Goal: Find specific page/section: Find specific page/section

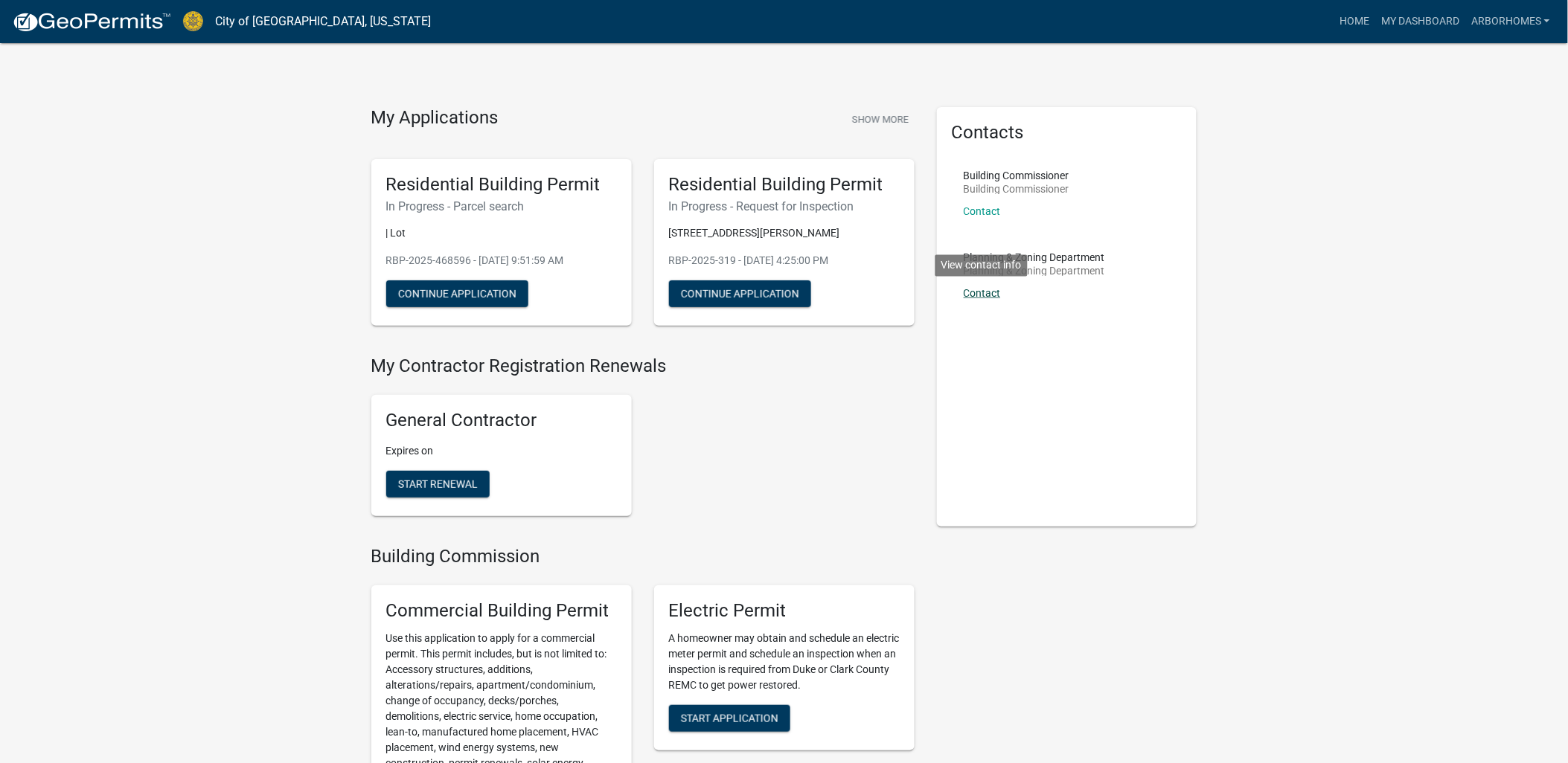
click at [980, 294] on link "Contact" at bounding box center [982, 293] width 38 height 12
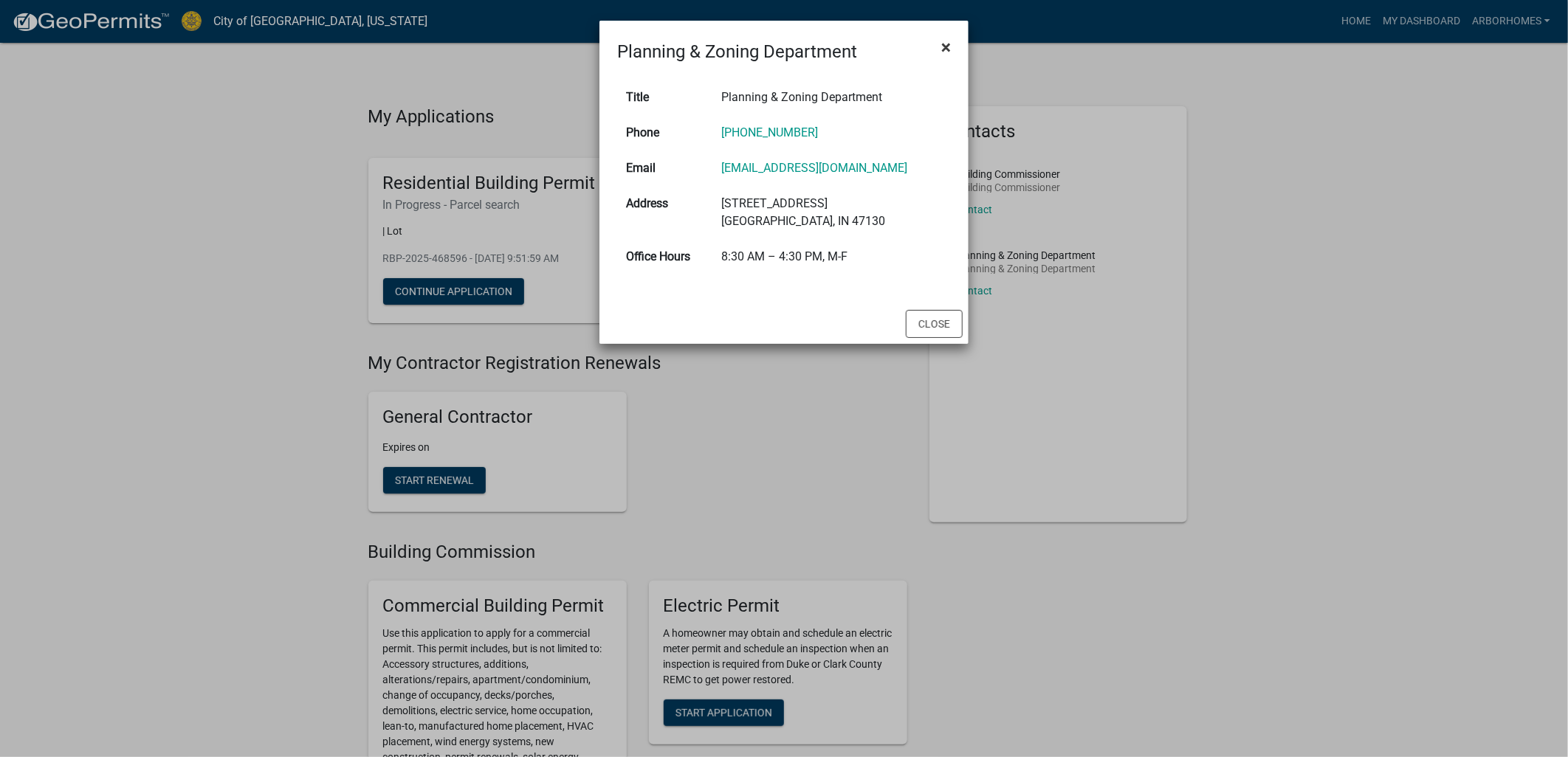
click at [945, 46] on span "×" at bounding box center [947, 48] width 10 height 21
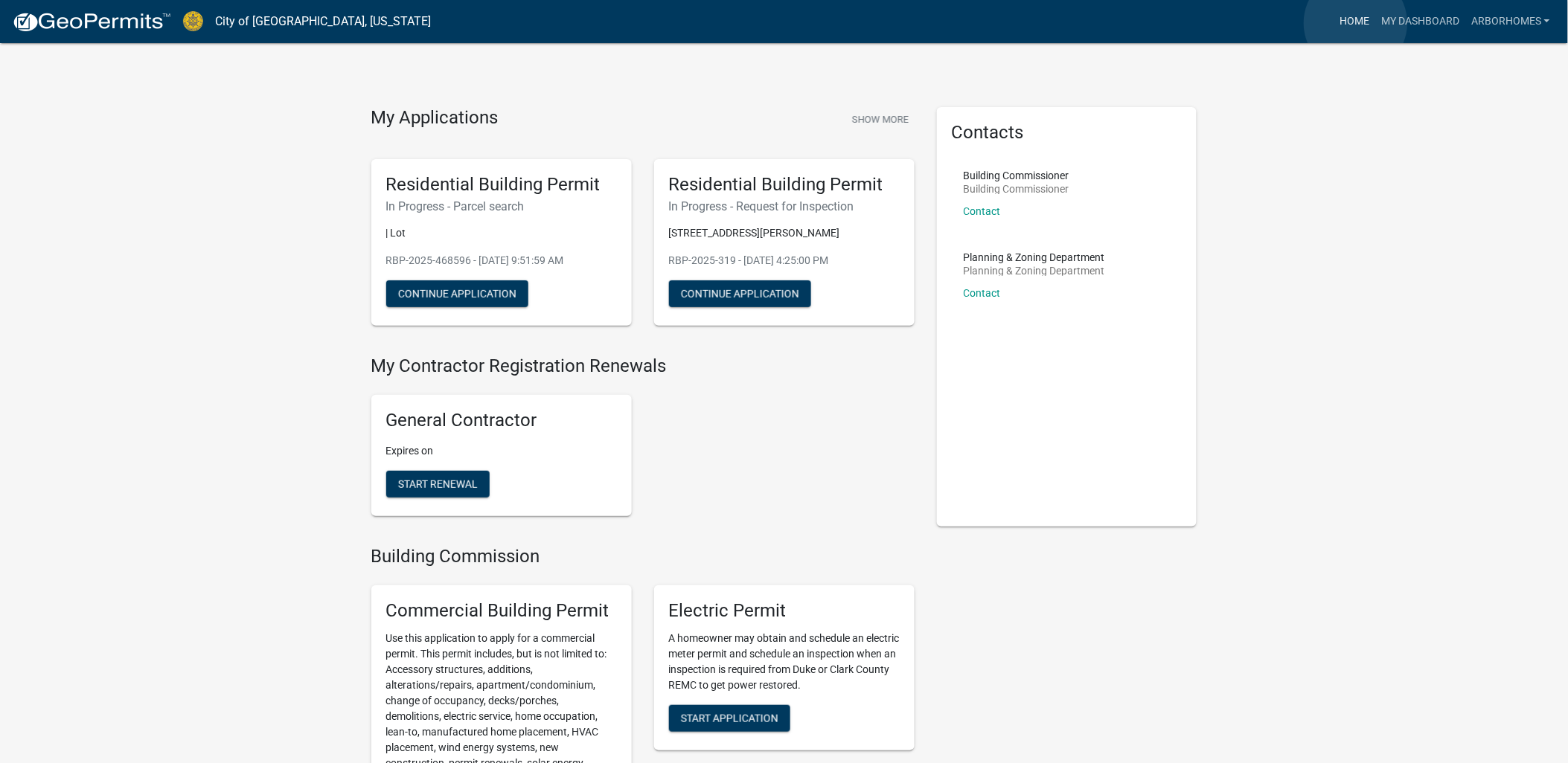
click at [1357, 23] on link "Home" at bounding box center [1354, 21] width 41 height 28
click at [1418, 21] on link "My Dashboard" at bounding box center [1420, 21] width 90 height 28
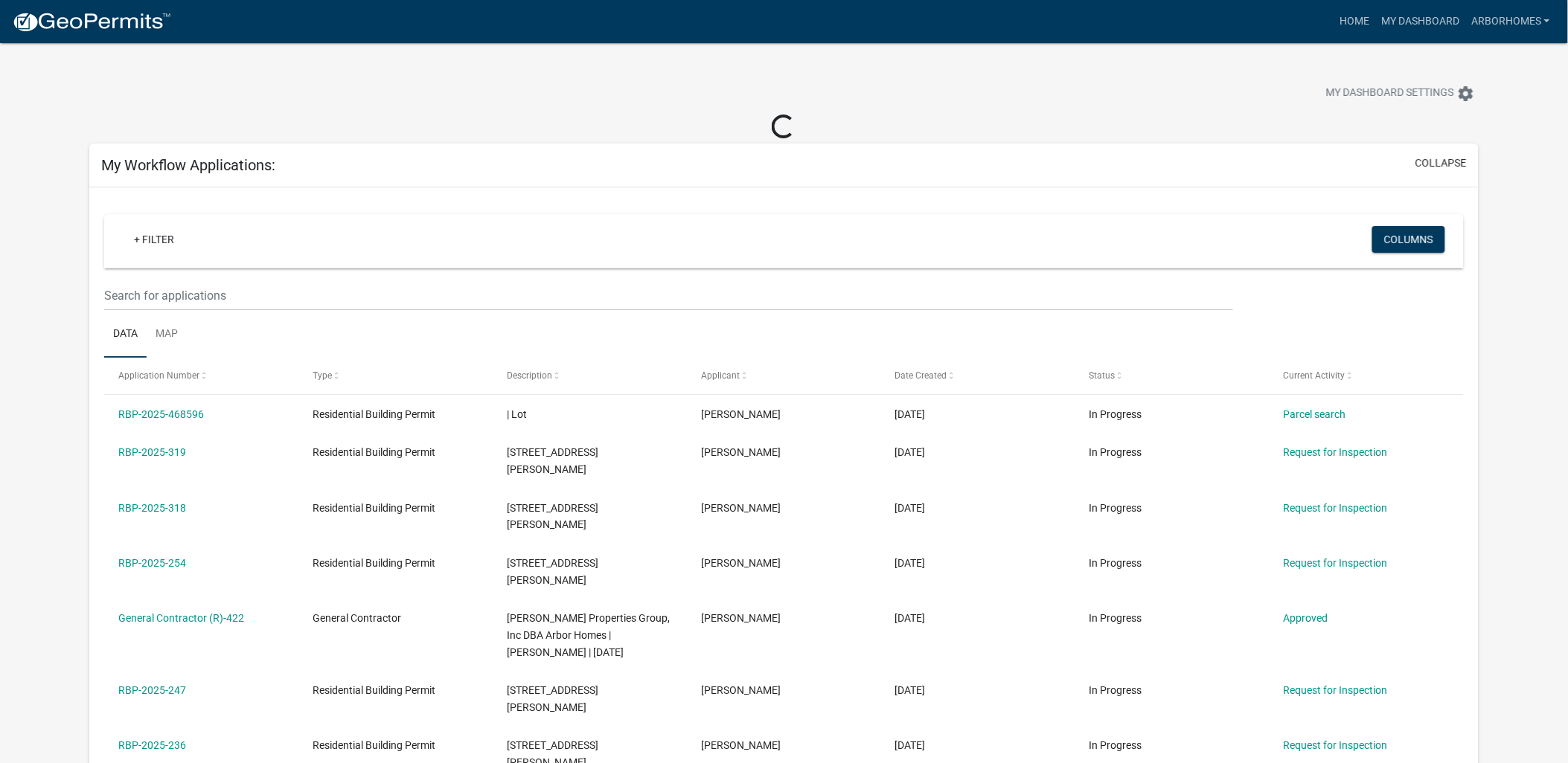
click at [106, 19] on img at bounding box center [91, 22] width 159 height 22
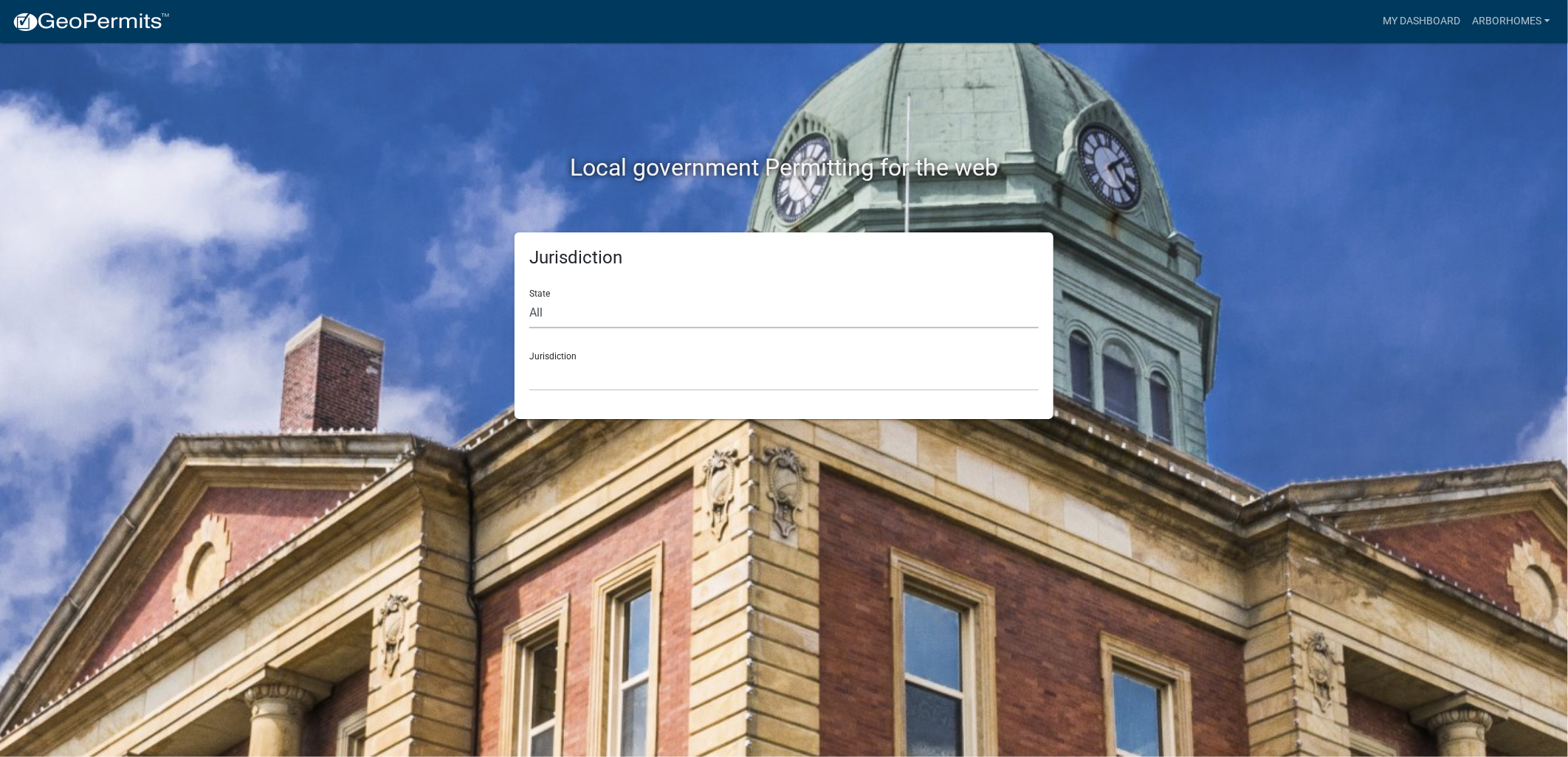
click at [594, 312] on select "All [US_STATE] [US_STATE] [US_STATE] [US_STATE] [US_STATE] [US_STATE] [US_STATE…" at bounding box center [784, 314] width 509 height 31
select select "[US_STATE]"
click at [529, 299] on select "All [US_STATE] [US_STATE] [US_STATE] [US_STATE] [US_STATE] [US_STATE] [US_STATE…" at bounding box center [784, 314] width 509 height 31
click at [573, 373] on select "City of [GEOGRAPHIC_DATA], [US_STATE] City of [GEOGRAPHIC_DATA], [US_STATE] Cit…" at bounding box center [784, 376] width 509 height 31
click at [246, 263] on div "Local government Permitting for the web Jurisdiction State All [US_STATE] [US_S…" at bounding box center [784, 378] width 1568 height 757
